Goal: Information Seeking & Learning: Check status

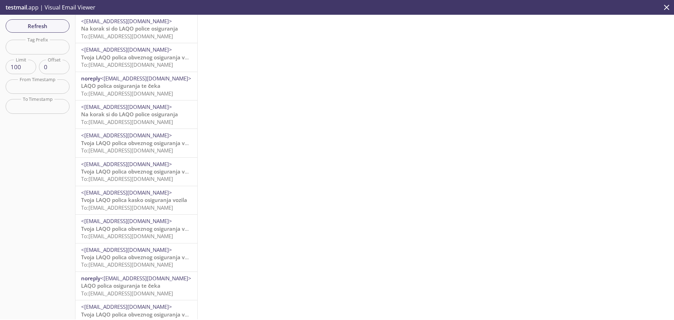
click at [132, 29] on span "Na korak si do LAQO police osiguranja" at bounding box center [129, 28] width 97 height 7
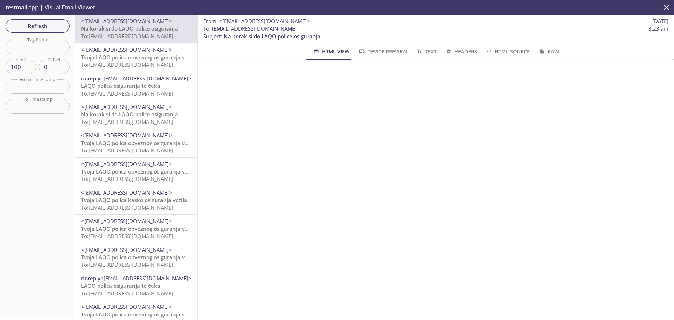
scroll to position [140, 0]
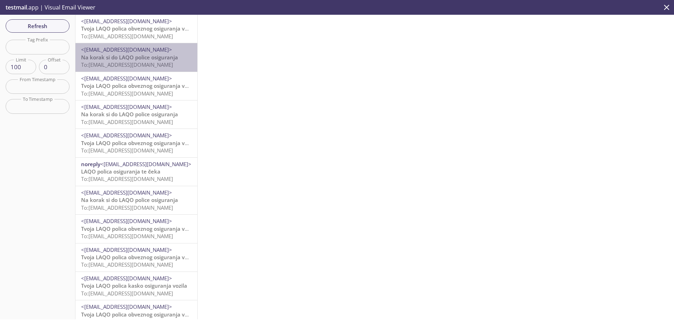
click at [148, 61] on span "To: b3tgy.hh20ntxsxwipcq25pw8ocmda@inbox.testmail.app" at bounding box center [127, 64] width 92 height 7
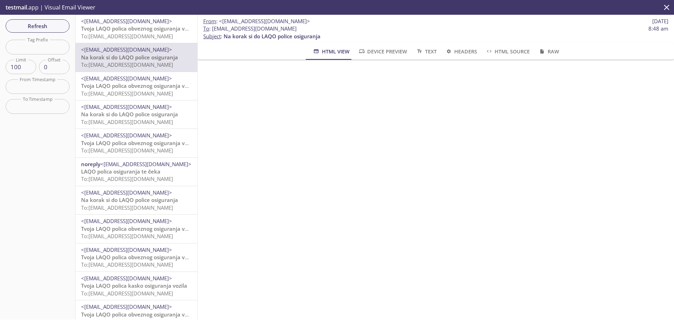
click at [152, 115] on span "Na korak si do LAQO police osiguranja" at bounding box center [129, 114] width 97 height 7
